Goal: Task Accomplishment & Management: Manage account settings

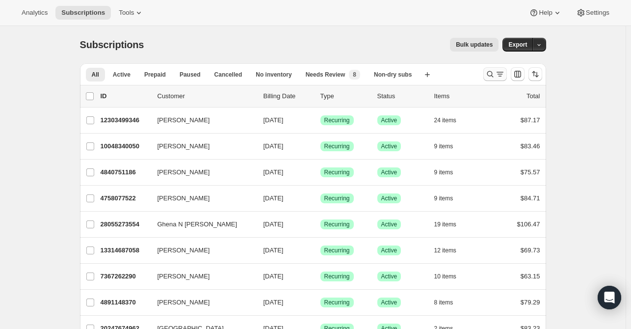
click at [488, 78] on icon "Search and filter results" at bounding box center [490, 74] width 10 height 10
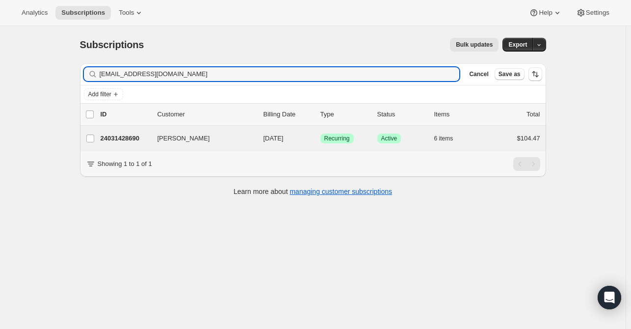
type input "jillzampino8910@yahoo.com"
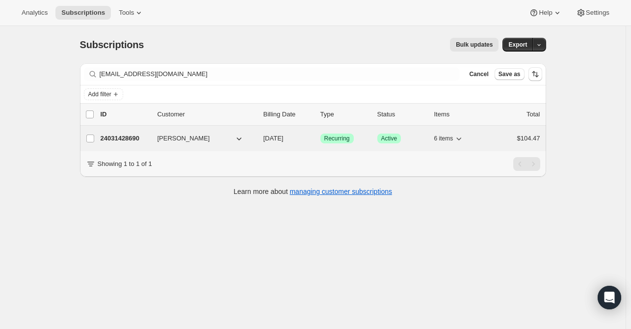
drag, startPoint x: 153, startPoint y: 128, endPoint x: 149, endPoint y: 134, distance: 7.8
click at [150, 129] on div "Jill Zampino 24031428690 Jill Zampino 09/29/2025 Success Recurring Success Acti…" at bounding box center [313, 139] width 466 height 26
click at [148, 134] on p "24031428690" at bounding box center [125, 138] width 49 height 10
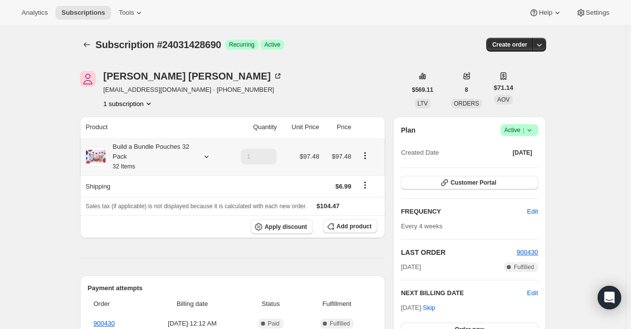
click at [204, 158] on icon at bounding box center [207, 157] width 10 height 10
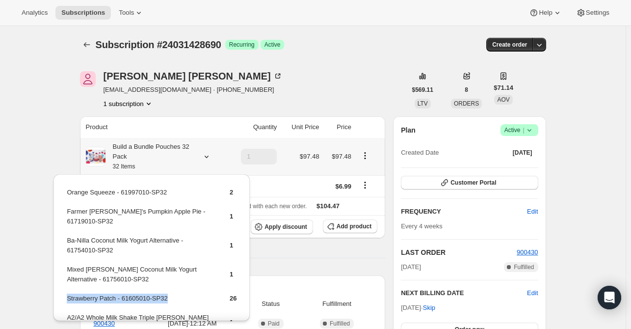
drag, startPoint x: 173, startPoint y: 287, endPoint x: 67, endPoint y: 284, distance: 106.0
click at [67, 293] on td "Strawberry Patch - 61605010-SP32" at bounding box center [139, 302] width 147 height 18
drag, startPoint x: 68, startPoint y: 284, endPoint x: 102, endPoint y: 179, distance: 109.7
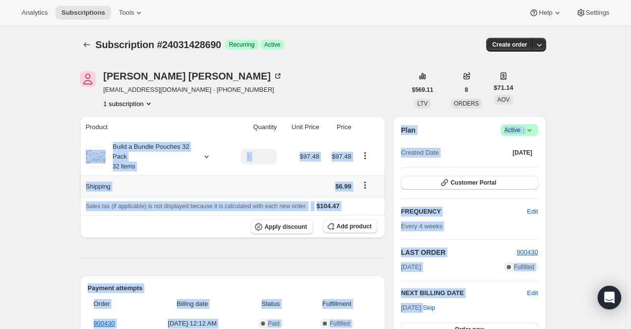
click at [198, 176] on th "Shipping" at bounding box center [154, 186] width 148 height 22
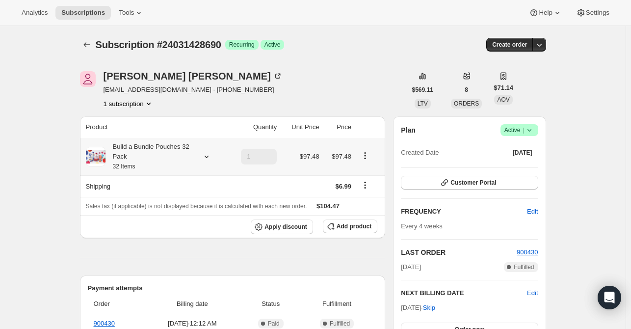
click at [210, 158] on icon at bounding box center [207, 157] width 10 height 10
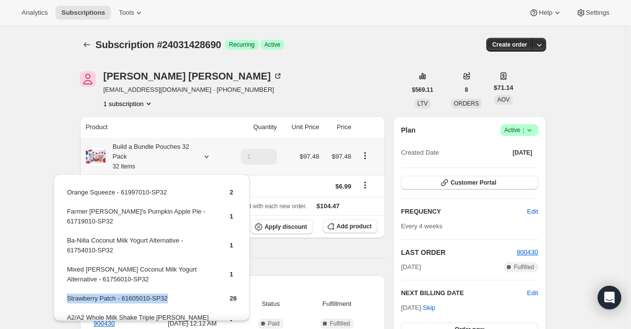
drag, startPoint x: 168, startPoint y: 290, endPoint x: 67, endPoint y: 285, distance: 101.2
click at [67, 293] on td "Strawberry Patch - 61605010-SP32" at bounding box center [139, 302] width 147 height 18
copy td "Strawberry Patch - 61605010-SP32"
click at [357, 230] on button "Add product" at bounding box center [350, 226] width 54 height 14
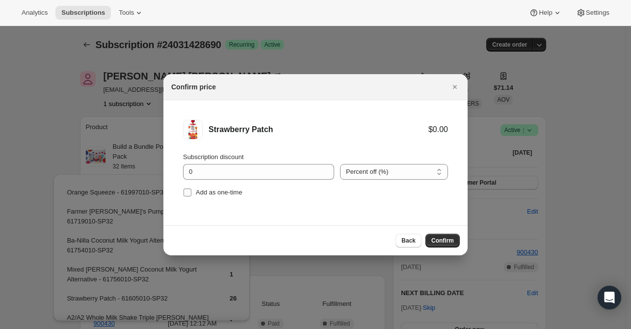
drag, startPoint x: 216, startPoint y: 197, endPoint x: 343, endPoint y: 201, distance: 127.6
click at [214, 197] on label "Add as one-time" at bounding box center [212, 192] width 59 height 14
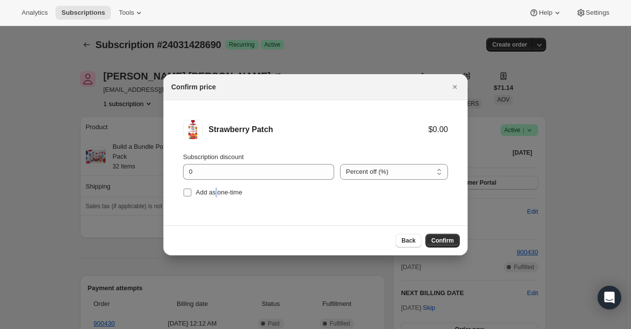
click at [216, 190] on span "Add as one-time" at bounding box center [219, 191] width 47 height 7
click at [191, 190] on input "Add as one-time" at bounding box center [188, 192] width 8 height 8
checkbox input "true"
click at [435, 237] on span "Confirm" at bounding box center [442, 241] width 23 height 8
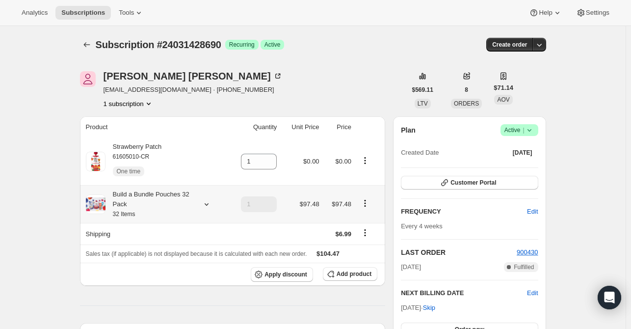
click at [204, 205] on icon at bounding box center [207, 204] width 10 height 10
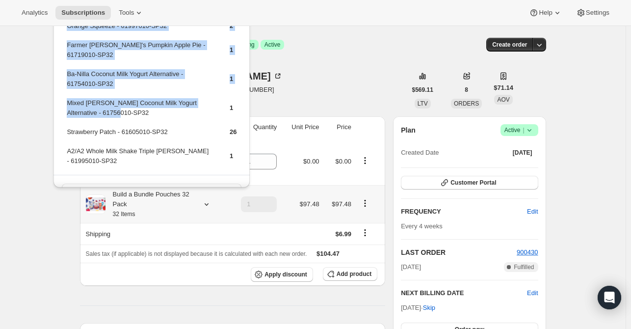
drag, startPoint x: 117, startPoint y: 104, endPoint x: 65, endPoint y: 97, distance: 53.0
click at [65, 97] on table "Orange Squeeze - 61997010-SP32 2 Farmer Jen's Pumpkin Apple Pie - 61719010-SP32…" at bounding box center [151, 97] width 173 height 155
drag, startPoint x: 69, startPoint y: 95, endPoint x: 179, endPoint y: 98, distance: 109.5
click at [179, 98] on td "Mixed Berry Coconut Milk Yogurt Alternative - 61756010-SP32" at bounding box center [139, 112] width 147 height 28
click at [175, 83] on td "Ba-Nilla Coconut Milk Yogurt Alternative - 61754010-SP32" at bounding box center [139, 83] width 147 height 28
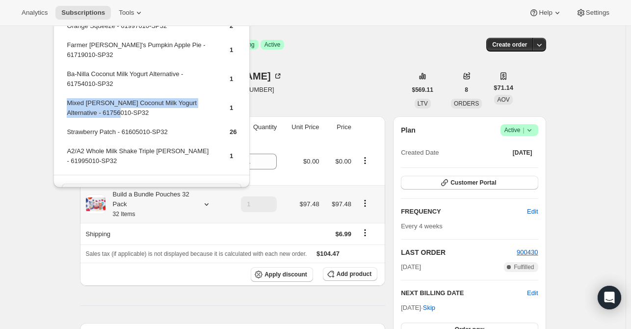
drag, startPoint x: 123, startPoint y: 97, endPoint x: 69, endPoint y: 94, distance: 54.6
click at [69, 98] on td "Mixed Berry Coconut Milk Yogurt Alternative - 61756010-SP32" at bounding box center [139, 112] width 147 height 28
copy td "Mixed Berry Coconut Milk Yogurt Alternative - 61756010-SP32"
click at [347, 274] on span "Add product" at bounding box center [354, 274] width 35 height 8
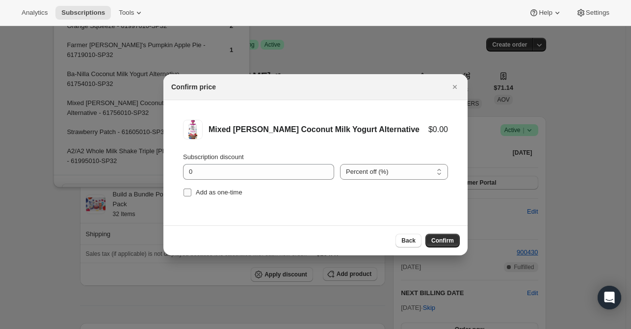
click at [203, 191] on span "Add as one-time" at bounding box center [219, 191] width 47 height 7
click at [191, 191] on input "Add as one-time" at bounding box center [188, 192] width 8 height 8
checkbox input "true"
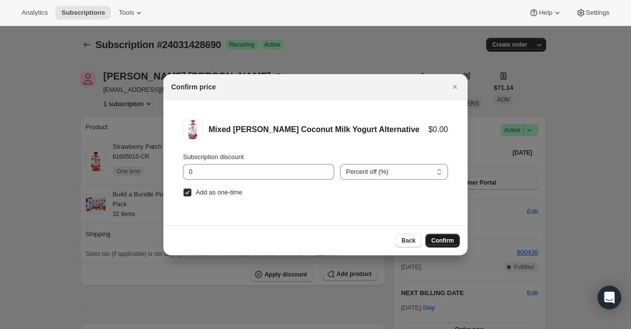
click at [448, 241] on span "Confirm" at bounding box center [442, 241] width 23 height 8
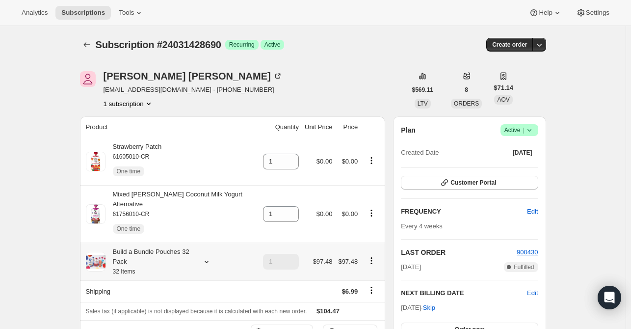
click at [207, 257] on icon at bounding box center [207, 262] width 10 height 10
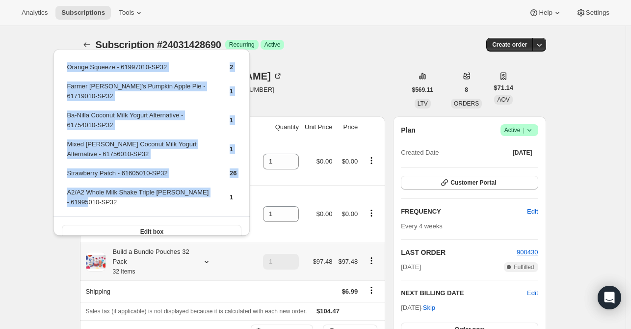
drag, startPoint x: 92, startPoint y: 192, endPoint x: 63, endPoint y: 185, distance: 30.3
click at [63, 185] on div "Orange Squeeze - 61997010-SP32 2 Farmer Jen's Pumpkin Apple Pie - 61719010-SP32…" at bounding box center [151, 148] width 196 height 198
click at [207, 187] on td "A2/A2 Whole Milk Shake Triple Berry - 61995010-SP32" at bounding box center [139, 201] width 147 height 28
click at [162, 155] on td "Mixed Berry Coconut Milk Yogurt Alternative - 61756010-SP32" at bounding box center [139, 153] width 147 height 28
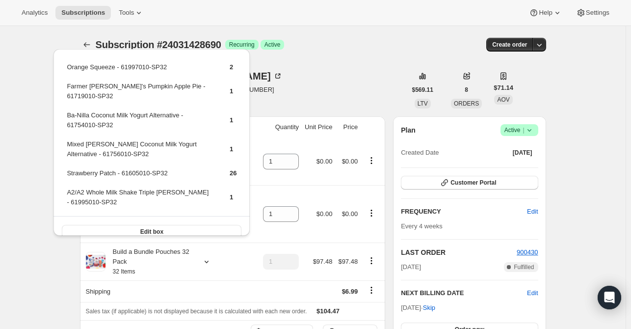
drag, startPoint x: 296, startPoint y: 97, endPoint x: 293, endPoint y: 105, distance: 7.8
click at [297, 99] on div "Jill Zampino jillzampino8910@yahoo.com · +16107245666 1 subscription" at bounding box center [243, 89] width 326 height 37
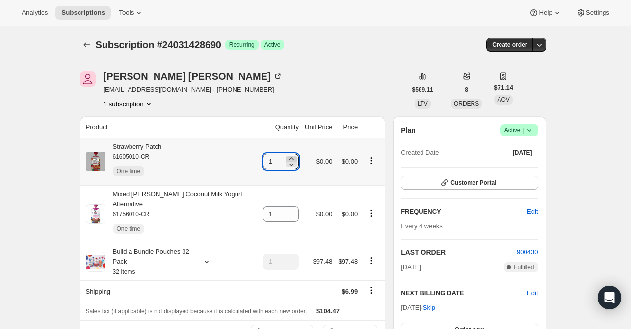
click at [287, 159] on icon at bounding box center [292, 159] width 10 height 10
type input "3"
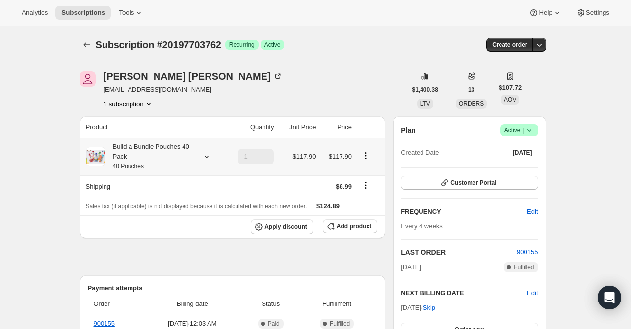
click at [209, 155] on icon at bounding box center [207, 157] width 10 height 10
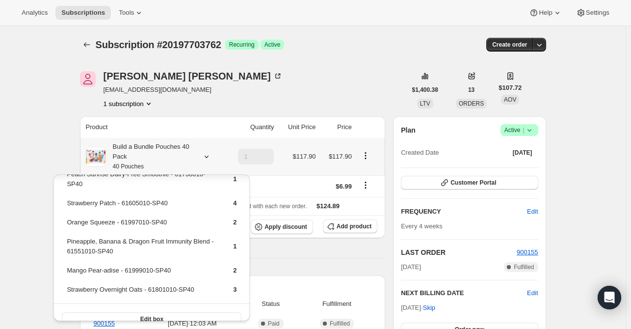
scroll to position [200, 0]
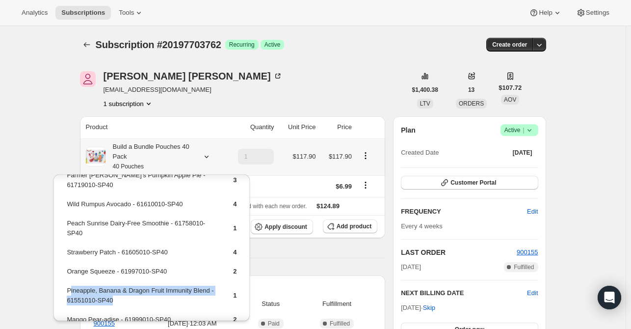
drag, startPoint x: 105, startPoint y: 287, endPoint x: 156, endPoint y: 297, distance: 52.6
click at [69, 285] on td "Pineapple, Banana & Dragon Fruit Immunity Blend - 61551010-SP40" at bounding box center [141, 299] width 150 height 28
click at [169, 300] on table "Apple & Cinnamon Overnight Oats - 61800010-SP40 3 Apple, Cherry & Elderberry Im…" at bounding box center [151, 169] width 173 height 366
drag, startPoint x: 107, startPoint y: 277, endPoint x: 66, endPoint y: 280, distance: 41.9
click at [66, 285] on td "Pineapple, Banana & Dragon Fruit Immunity Blend - 61551010-SP40" at bounding box center [141, 299] width 150 height 28
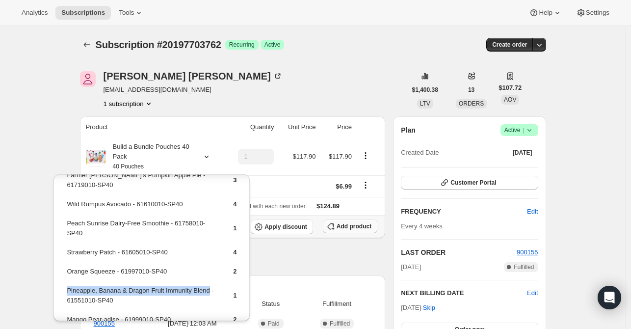
click at [353, 224] on span "Add product" at bounding box center [354, 226] width 35 height 8
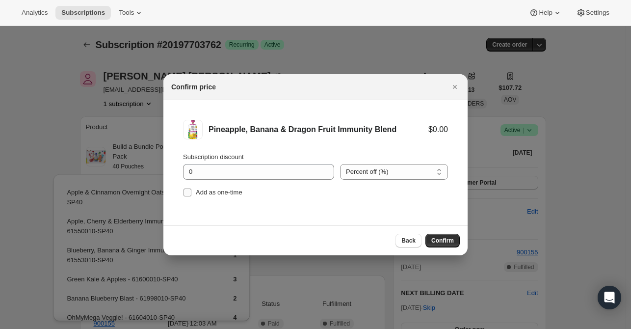
click at [226, 188] on span "Add as one-time" at bounding box center [219, 191] width 47 height 7
click at [191, 188] on input "Add as one-time" at bounding box center [188, 192] width 8 height 8
checkbox input "true"
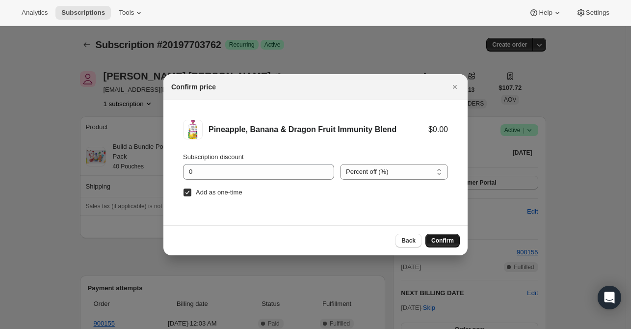
click at [437, 238] on span "Confirm" at bounding box center [442, 241] width 23 height 8
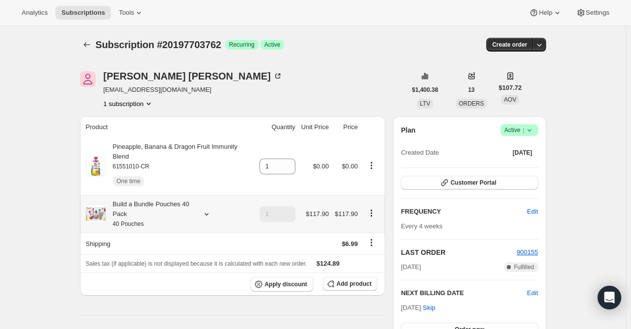
click at [209, 209] on icon at bounding box center [207, 214] width 10 height 10
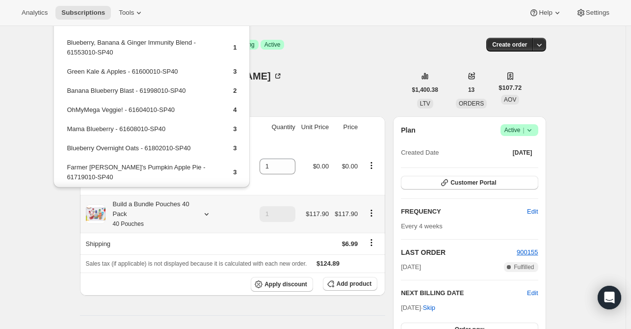
scroll to position [0, 0]
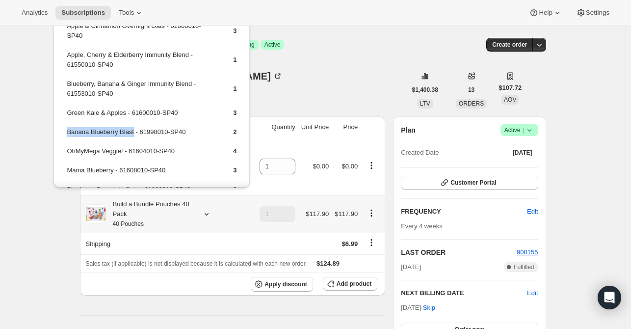
drag, startPoint x: 131, startPoint y: 132, endPoint x: 67, endPoint y: 130, distance: 64.3
click at [67, 130] on td "Banana Blueberry Blast - 61998010-SP40" at bounding box center [141, 136] width 150 height 18
copy td "Banana Blueberry Blast"
click at [342, 280] on span "Add product" at bounding box center [354, 284] width 35 height 8
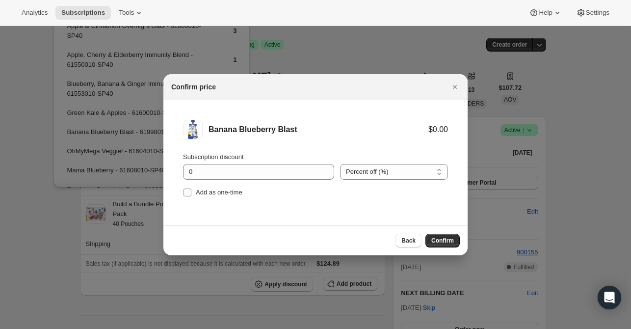
click at [185, 194] on input "Add as one-time" at bounding box center [188, 192] width 8 height 8
checkbox input "true"
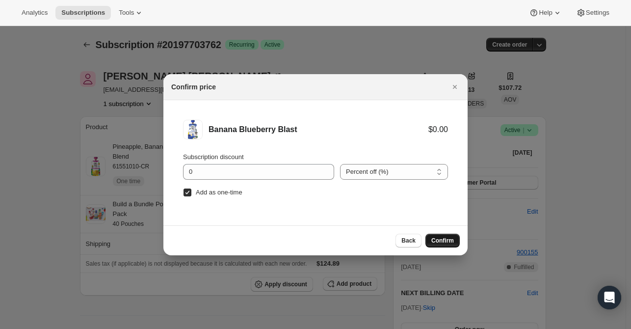
click at [434, 242] on span "Confirm" at bounding box center [442, 241] width 23 height 8
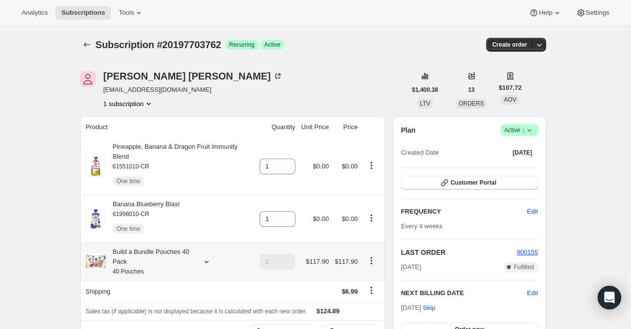
click at [209, 257] on icon at bounding box center [207, 262] width 10 height 10
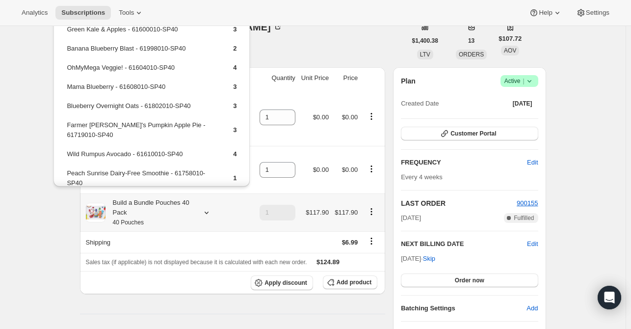
scroll to position [98, 0]
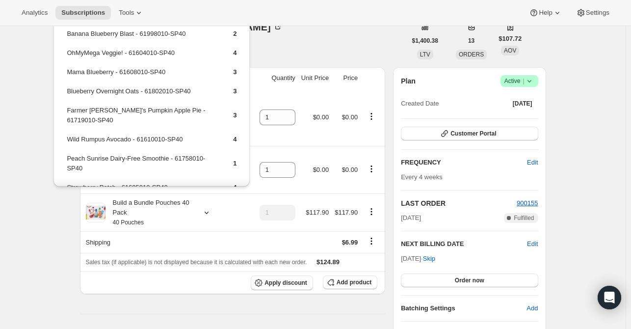
click at [329, 87] on th "Unit Price" at bounding box center [314, 78] width 33 height 22
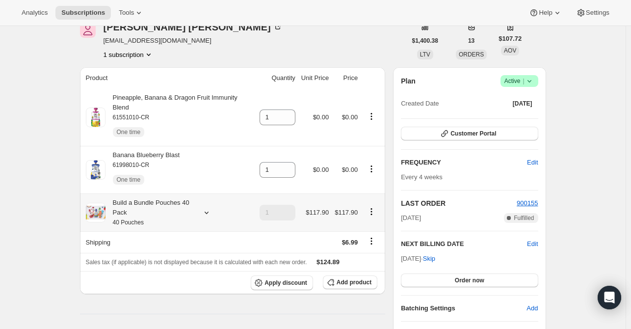
click at [215, 201] on div "Build a Bundle Pouches 40 Pack 40 Pouches" at bounding box center [170, 212] width 168 height 29
click at [210, 208] on icon at bounding box center [207, 213] width 10 height 10
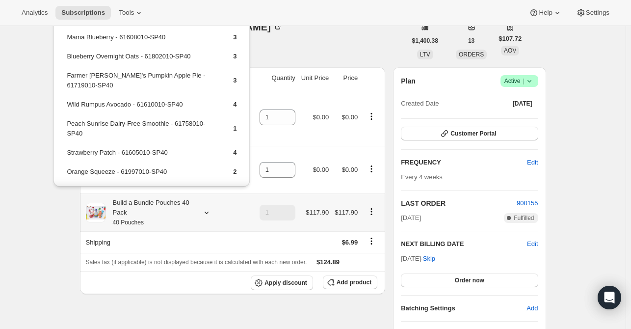
scroll to position [147, 0]
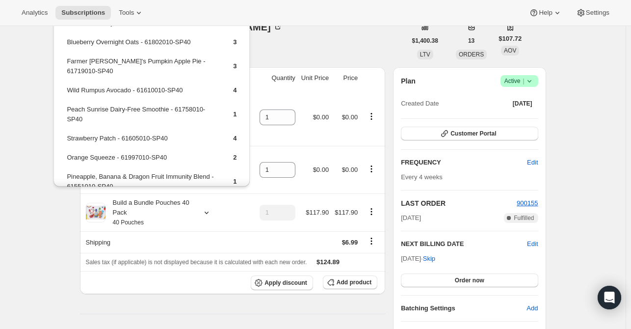
click at [333, 55] on div "[PERSON_NAME] [EMAIL_ADDRESS][DOMAIN_NAME] 1 subscription" at bounding box center [243, 40] width 326 height 37
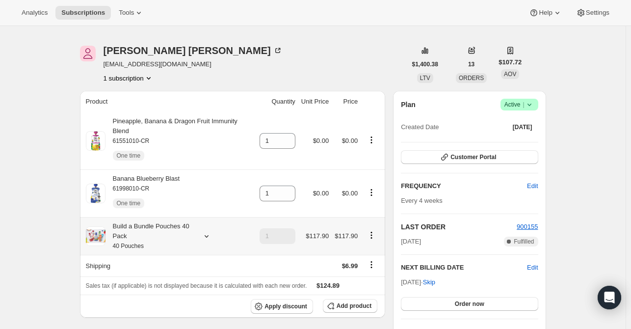
scroll to position [49, 0]
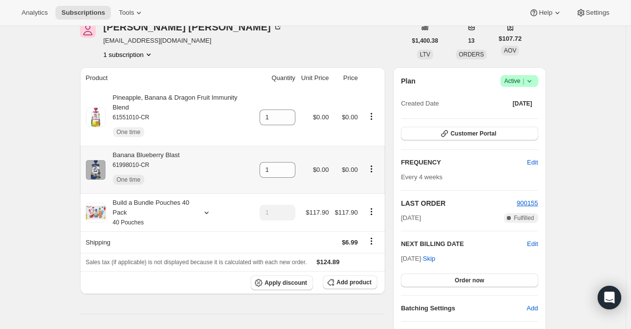
click at [372, 168] on icon "Product actions" at bounding box center [371, 168] width 1 height 1
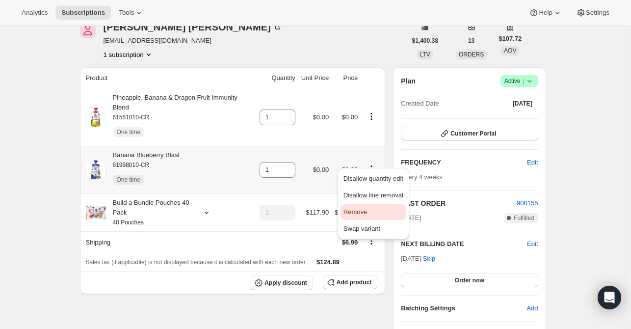
click at [356, 211] on span "Remove" at bounding box center [355, 211] width 24 height 7
type input "0"
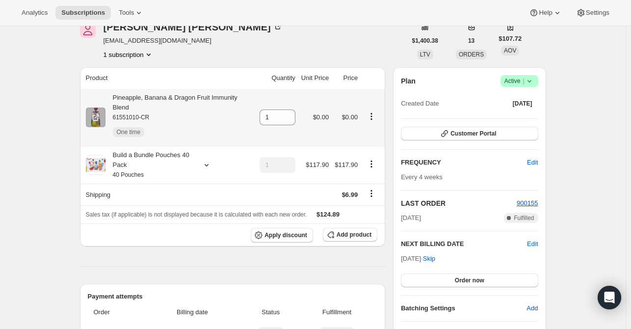
click at [372, 111] on icon "Product actions" at bounding box center [372, 116] width 10 height 10
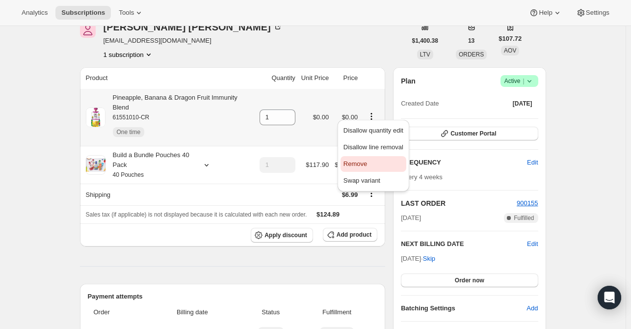
click at [366, 162] on span "Remove" at bounding box center [355, 163] width 24 height 7
type input "0"
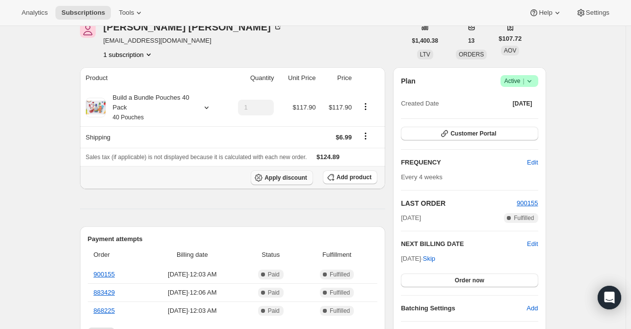
click at [292, 183] on button "Apply discount" at bounding box center [282, 177] width 62 height 15
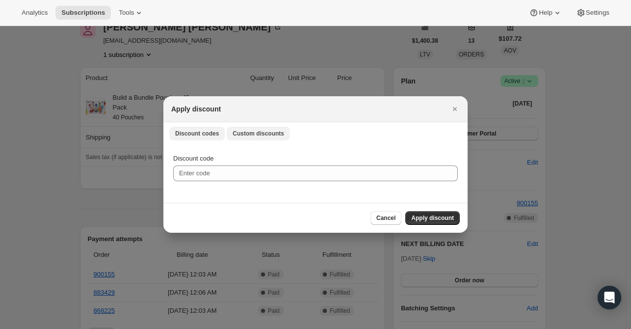
click at [269, 131] on span "Custom discounts" at bounding box center [259, 134] width 52 height 8
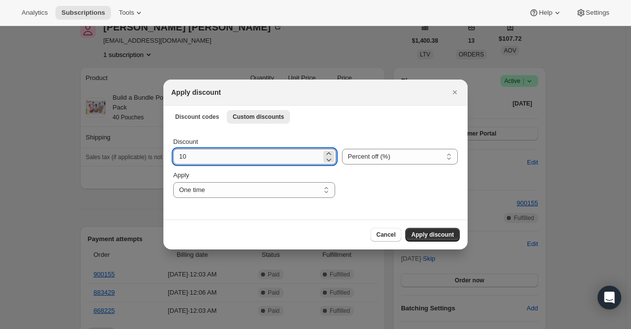
click at [206, 159] on input "10" at bounding box center [247, 157] width 148 height 16
click at [350, 153] on select "Percent off (%) Amount off ($)" at bounding box center [400, 157] width 116 height 16
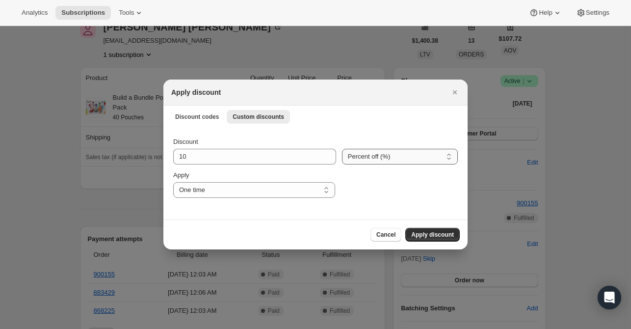
select select "fixed"
click at [342, 149] on select "Percent off (%) Amount off ($)" at bounding box center [400, 157] width 116 height 16
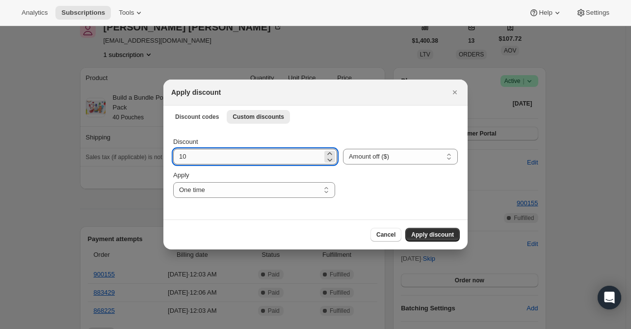
drag, startPoint x: 246, startPoint y: 161, endPoint x: 236, endPoint y: 156, distance: 11.6
click at [245, 161] on input "10" at bounding box center [247, 157] width 149 height 16
drag, startPoint x: 194, startPoint y: 156, endPoint x: 153, endPoint y: 97, distance: 72.2
type input "17.46"
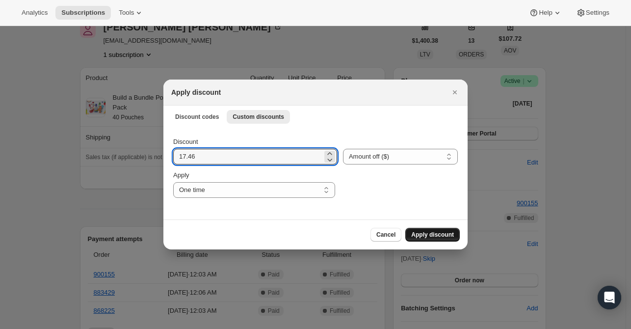
click at [414, 236] on span "Apply discount" at bounding box center [432, 235] width 43 height 8
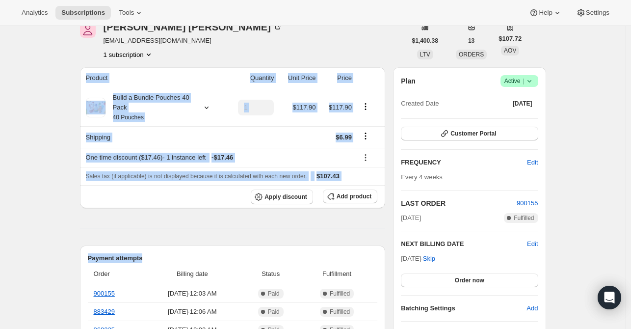
click at [137, 54] on button "1 subscription" at bounding box center [129, 55] width 50 height 10
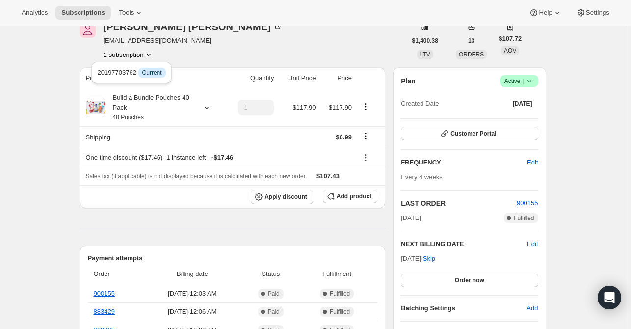
drag, startPoint x: 47, startPoint y: 63, endPoint x: 59, endPoint y: 27, distance: 37.7
